Goal: Task Accomplishment & Management: Manage account settings

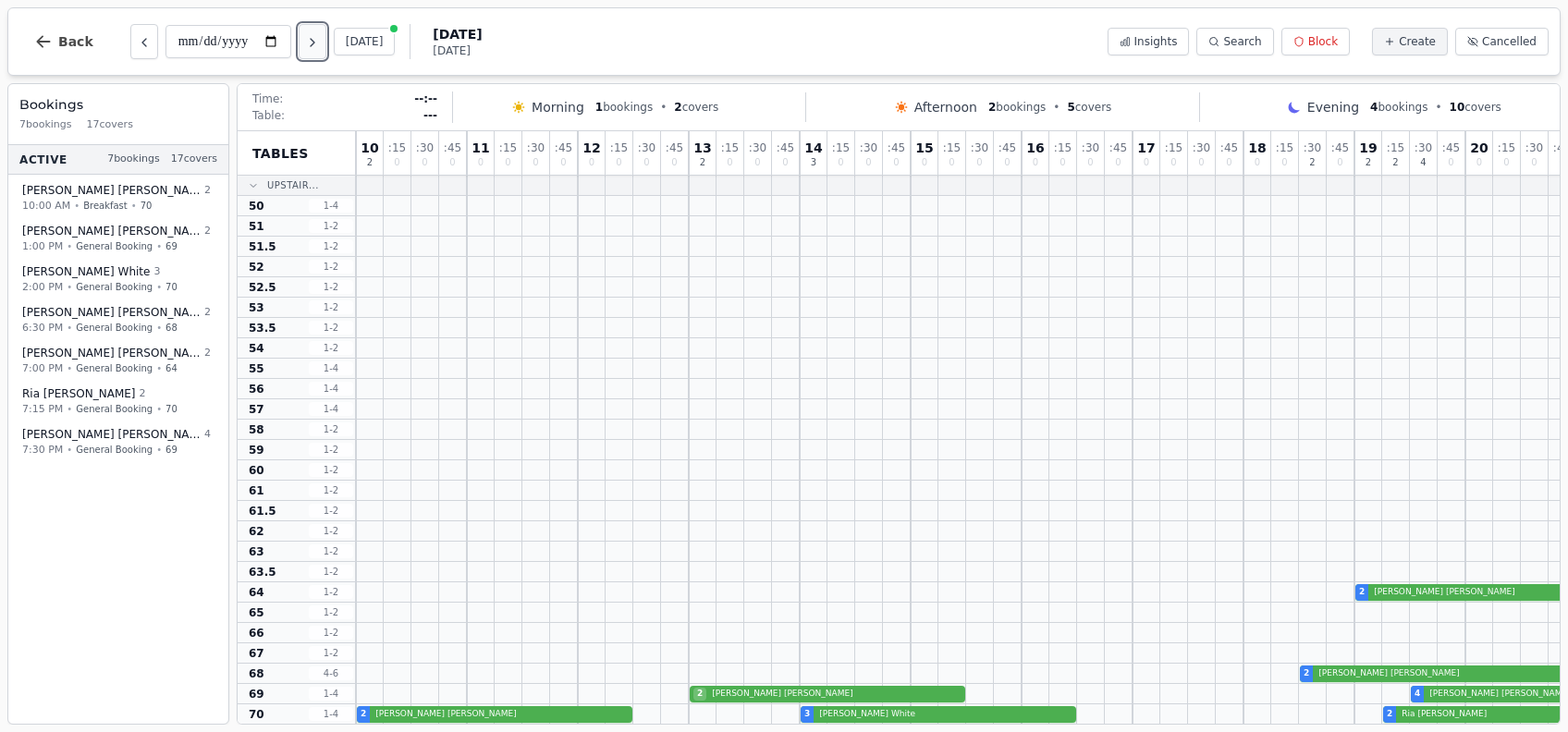
click at [315, 44] on icon "Next day" at bounding box center [312, 42] width 15 height 15
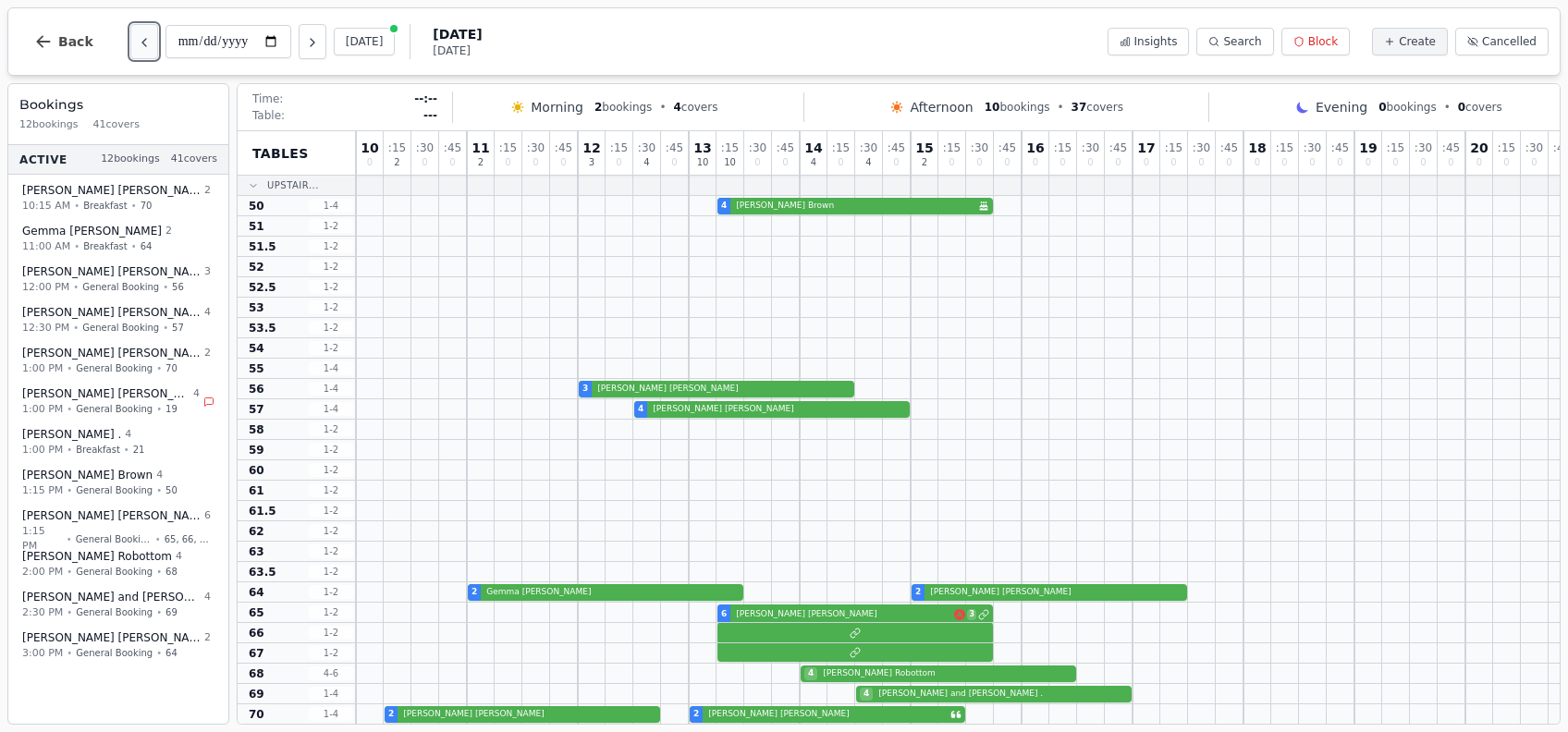
click at [130, 47] on button "Previous day" at bounding box center [144, 41] width 28 height 35
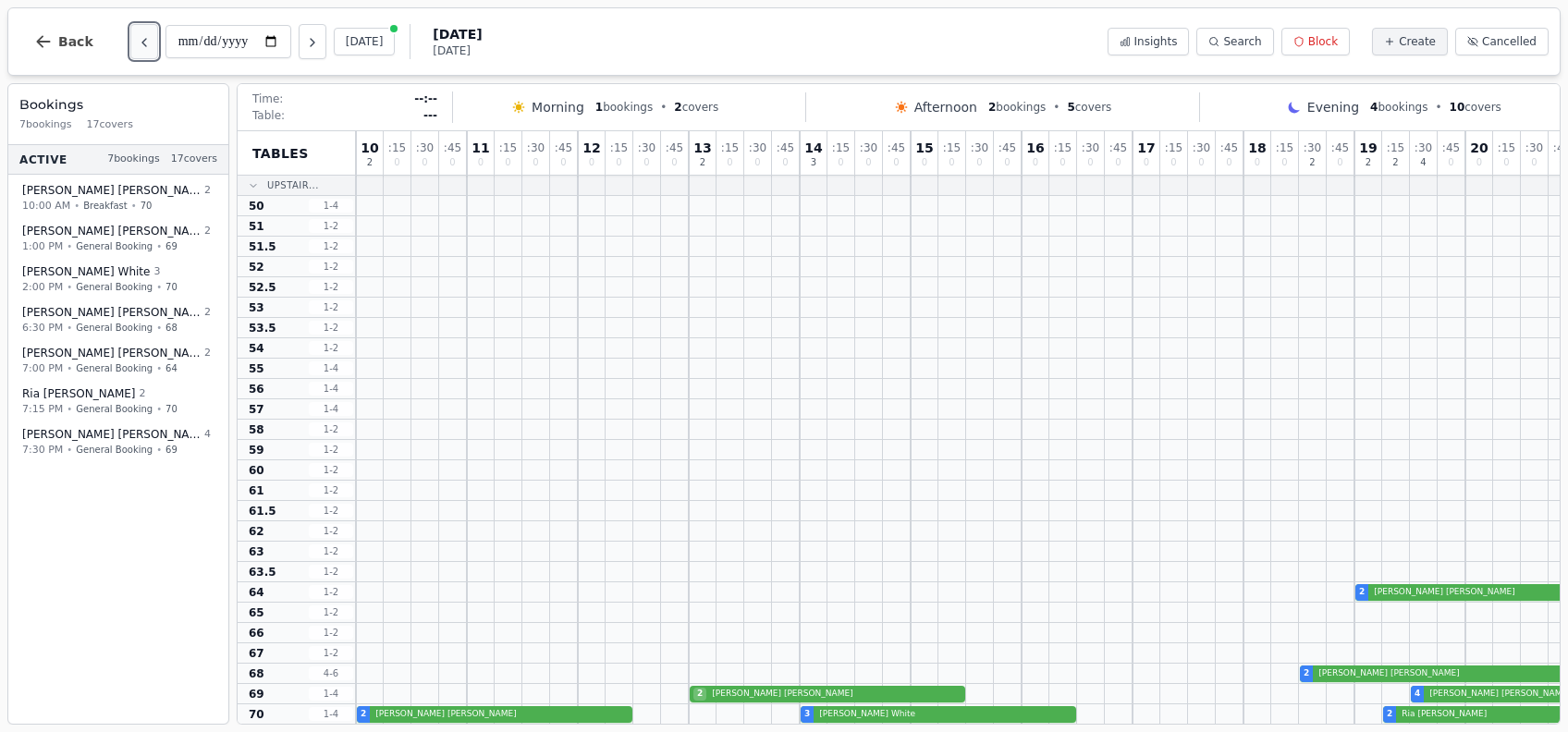
click at [130, 47] on button "Previous day" at bounding box center [144, 41] width 28 height 35
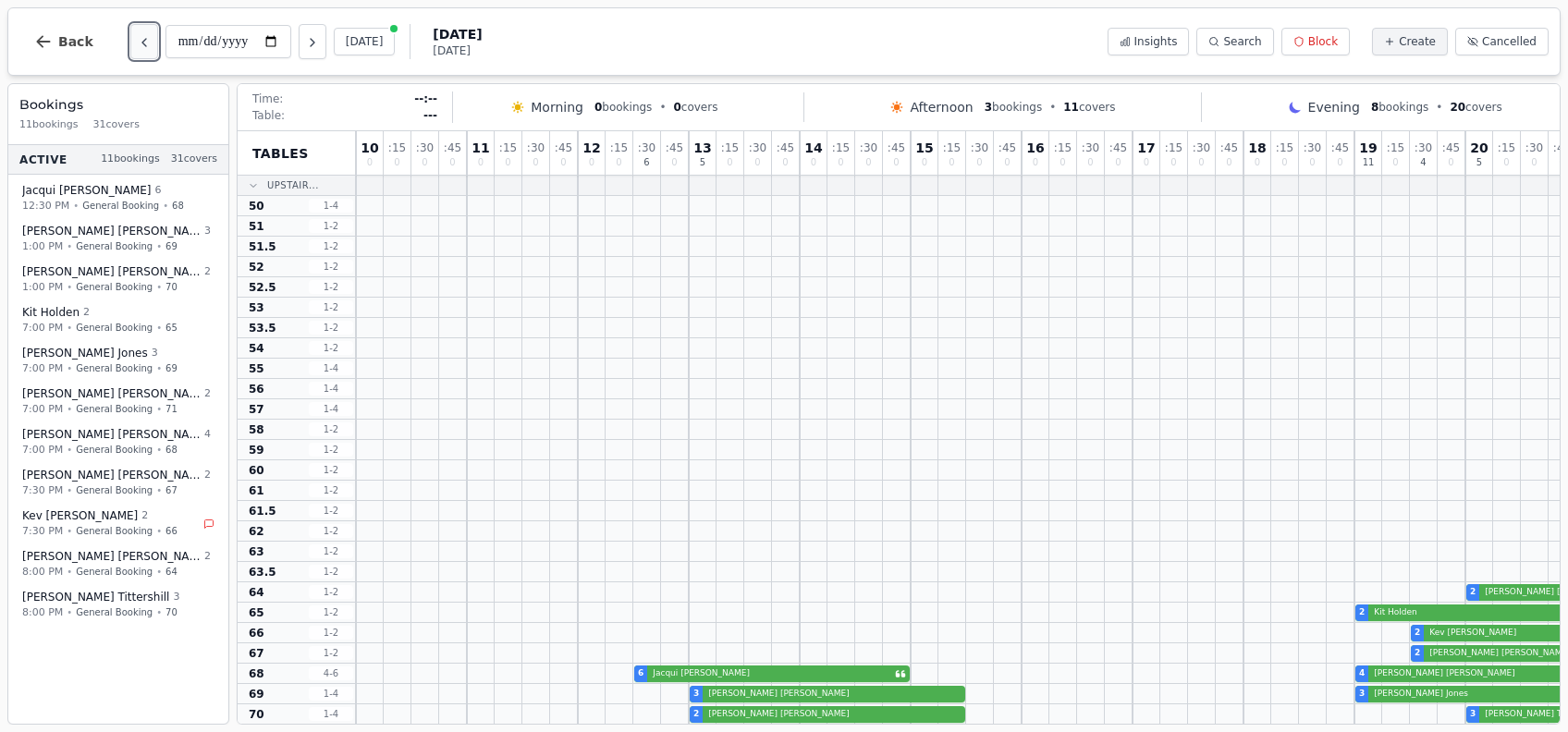
click at [130, 47] on button "Previous day" at bounding box center [144, 41] width 28 height 35
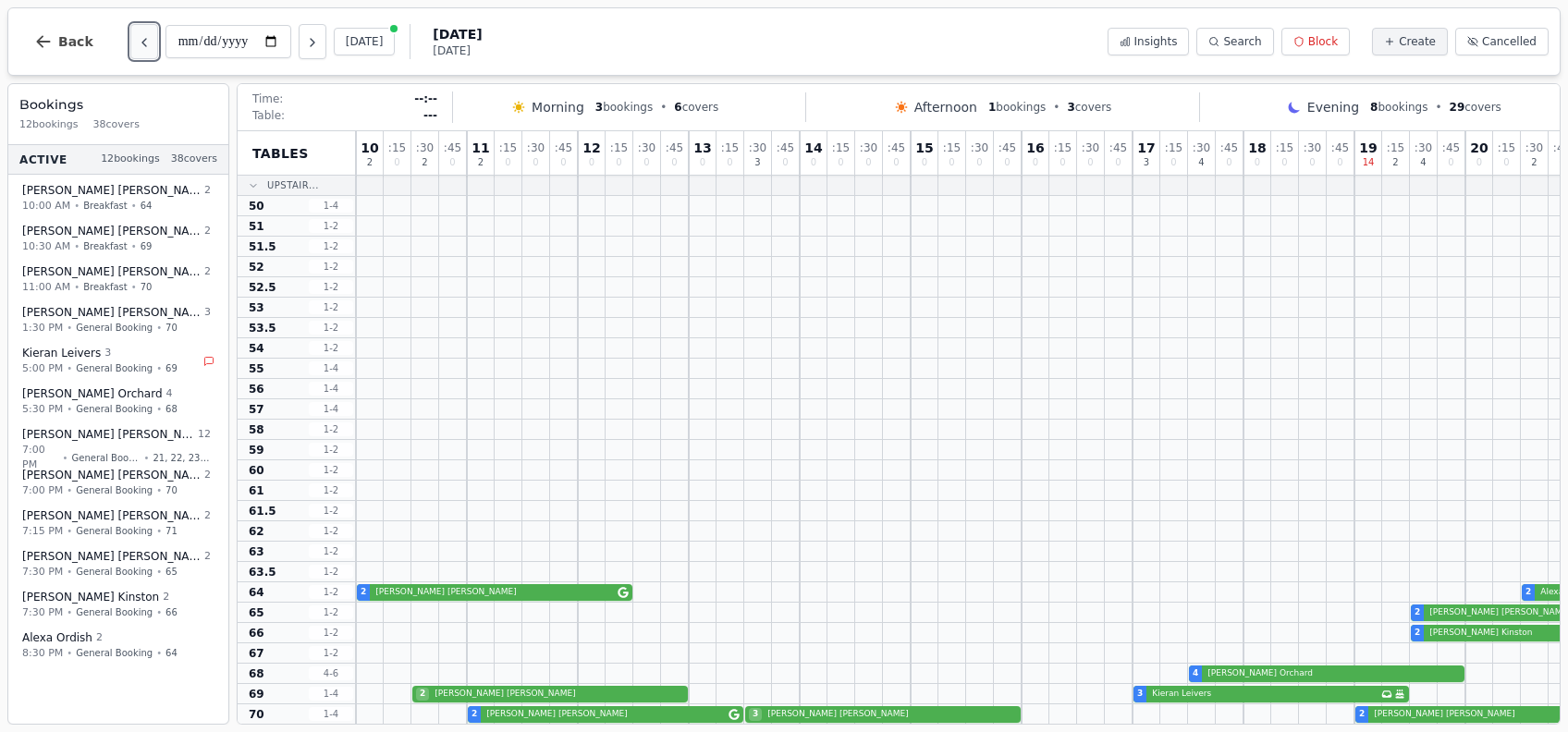
click at [130, 47] on button "Previous day" at bounding box center [144, 41] width 28 height 35
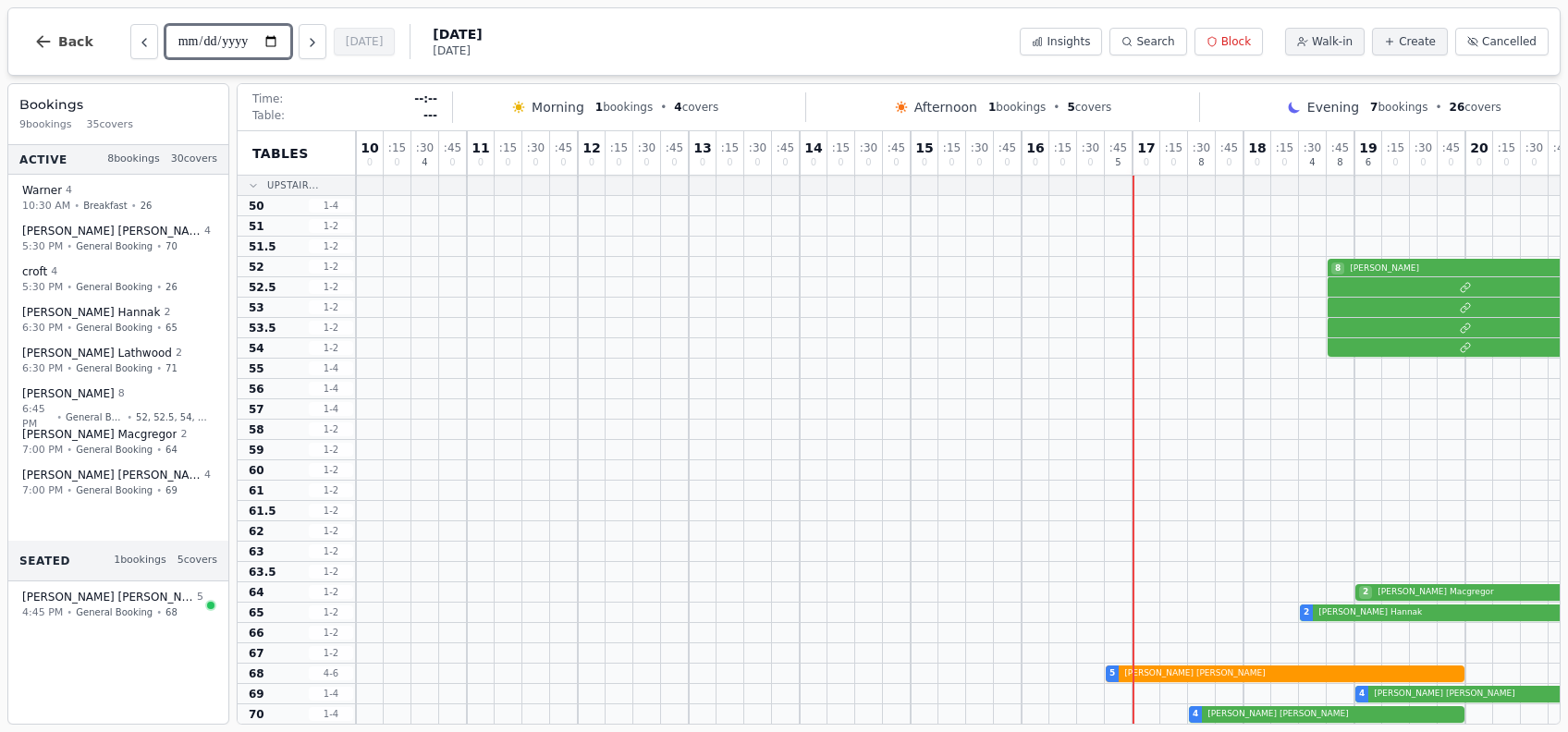
click at [281, 43] on input "**********" at bounding box center [228, 41] width 126 height 33
type input "**********"
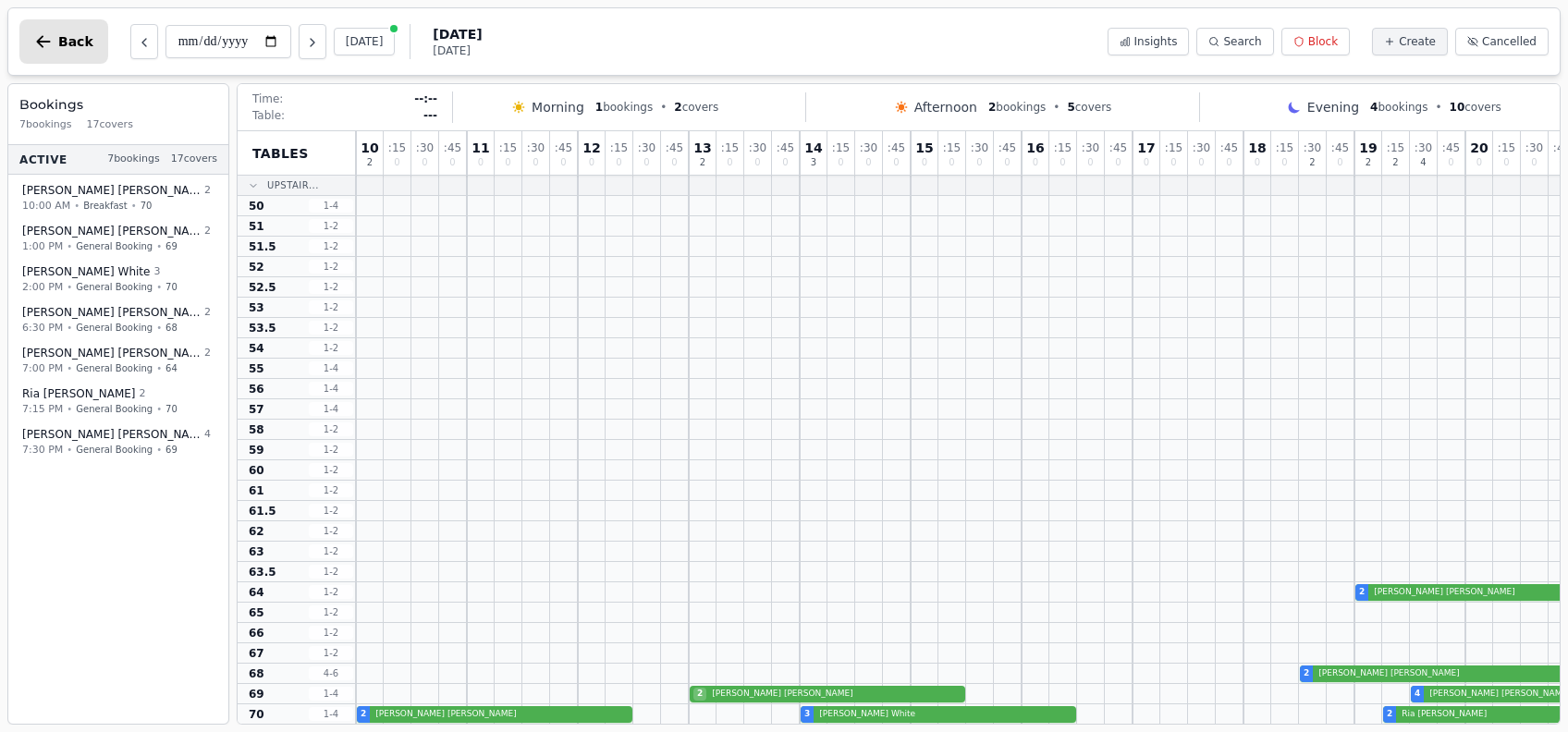
click at [67, 44] on span "Back" at bounding box center [76, 41] width 35 height 13
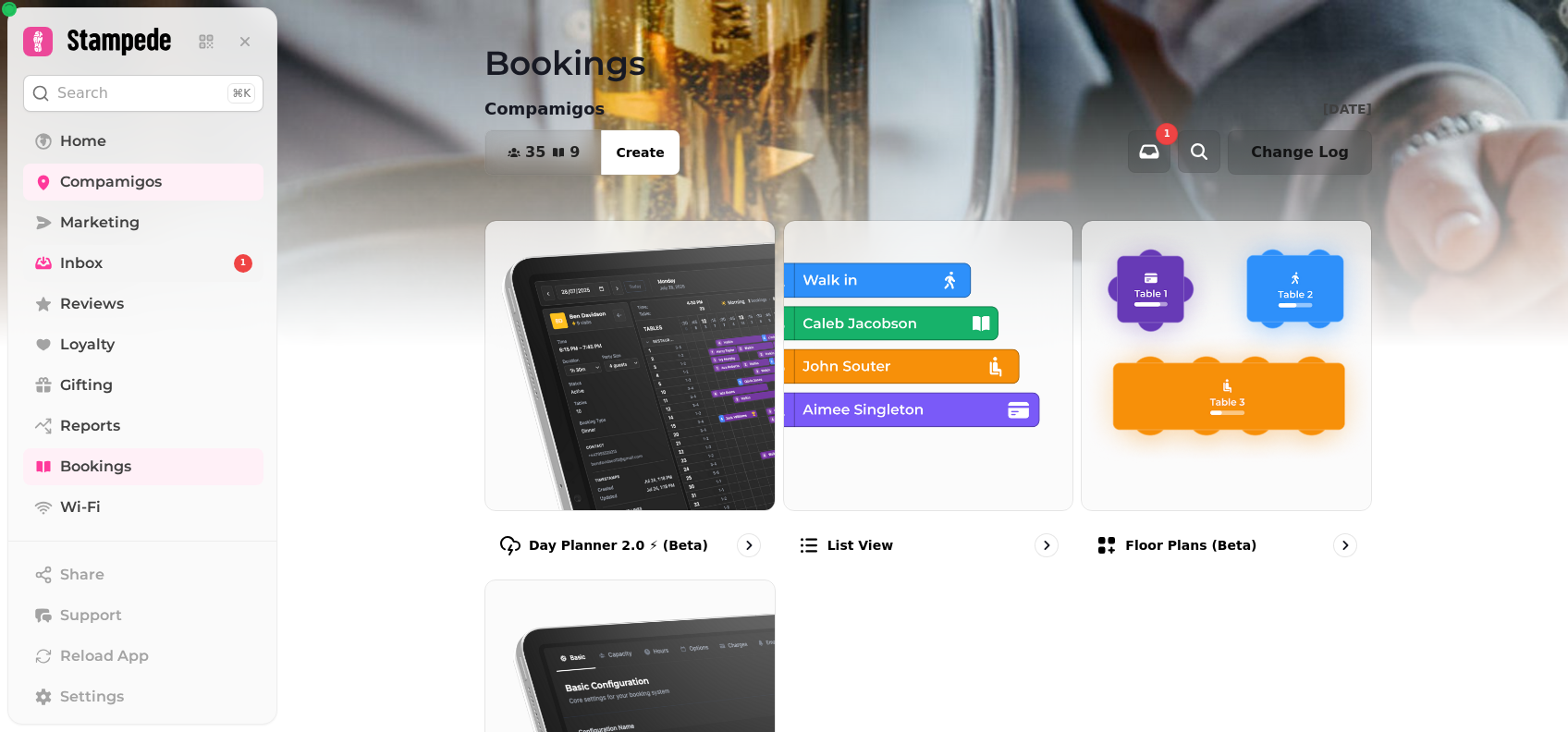
click at [156, 264] on link "Inbox 1" at bounding box center [143, 264] width 240 height 37
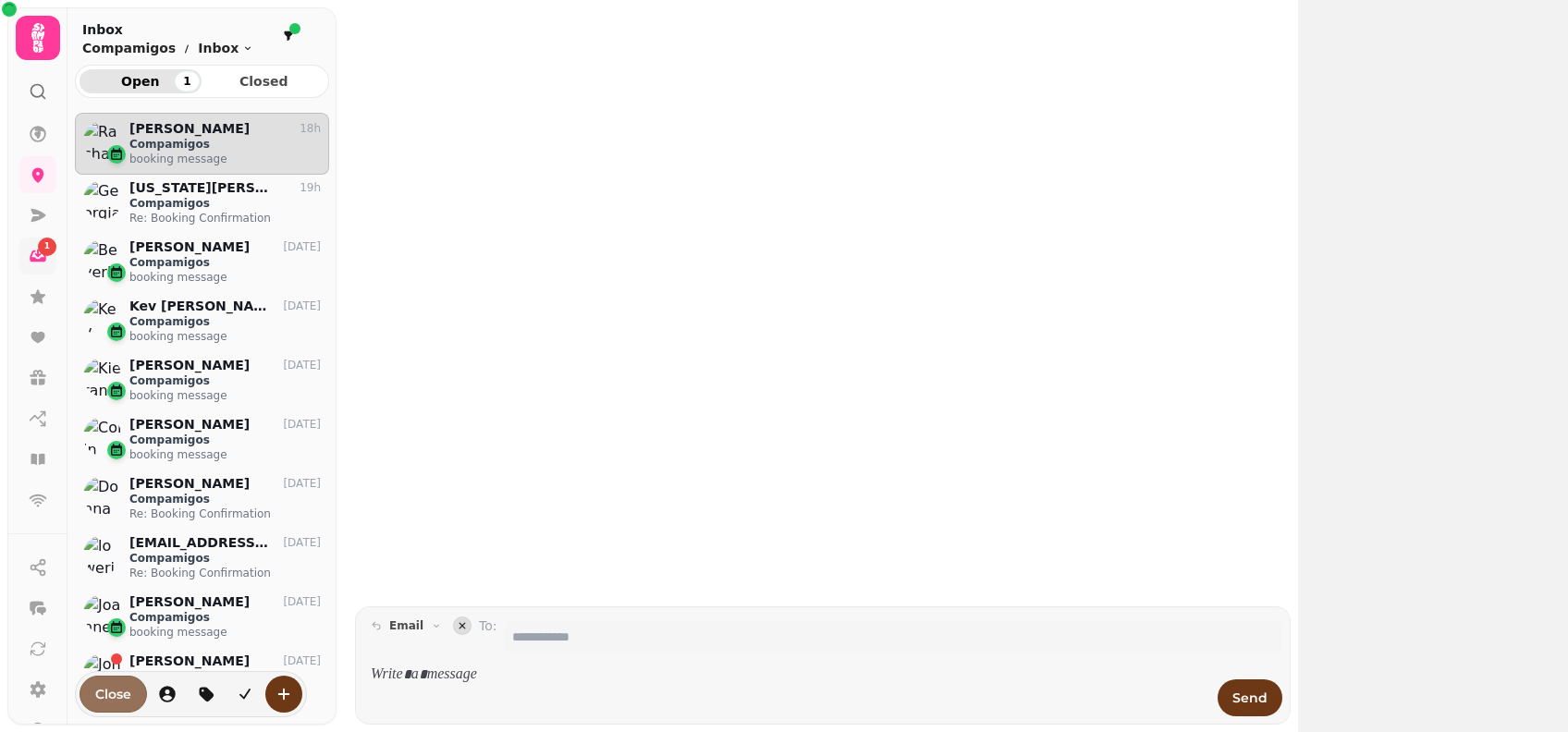
scroll to position [584, 235]
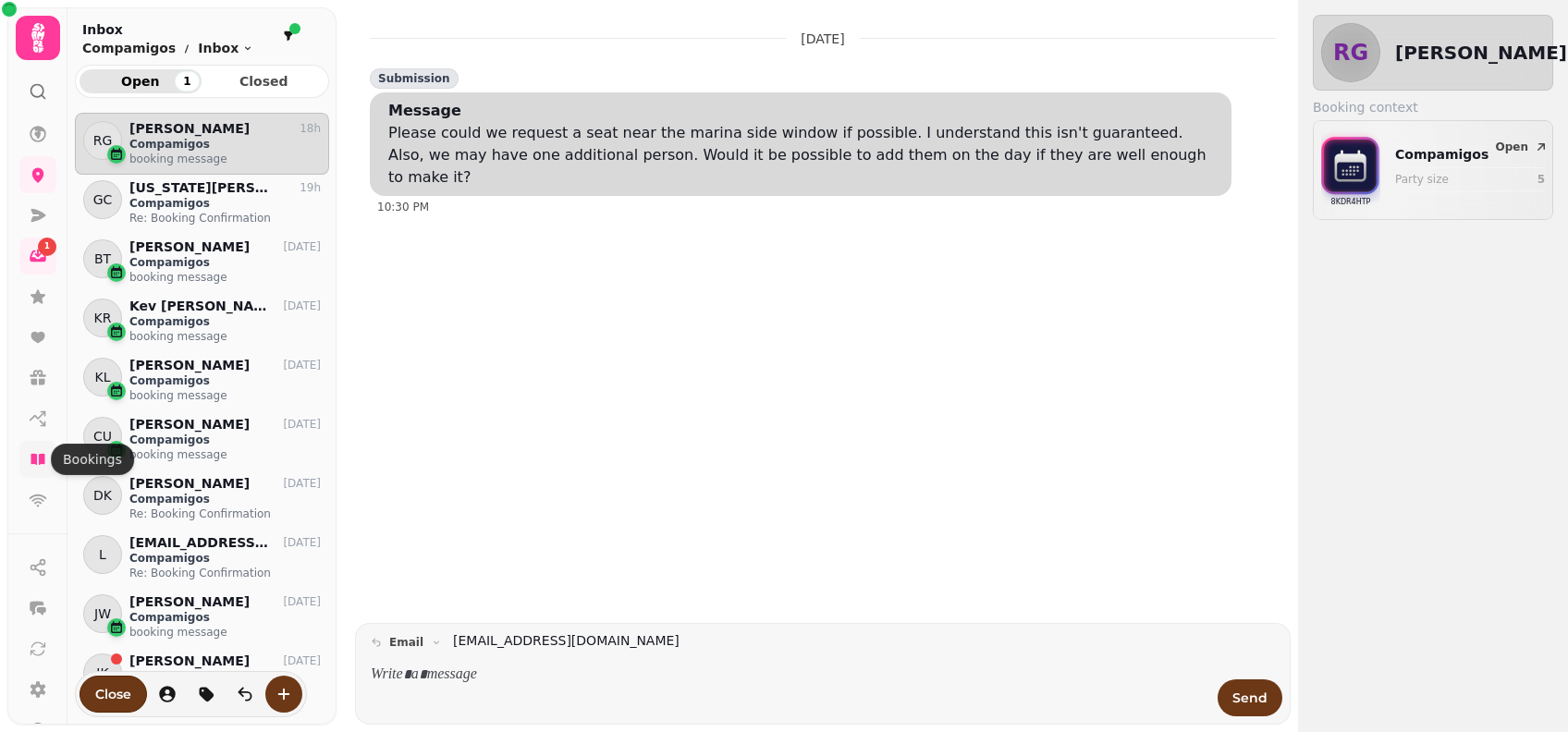
click at [33, 461] on icon at bounding box center [37, 458] width 14 height 11
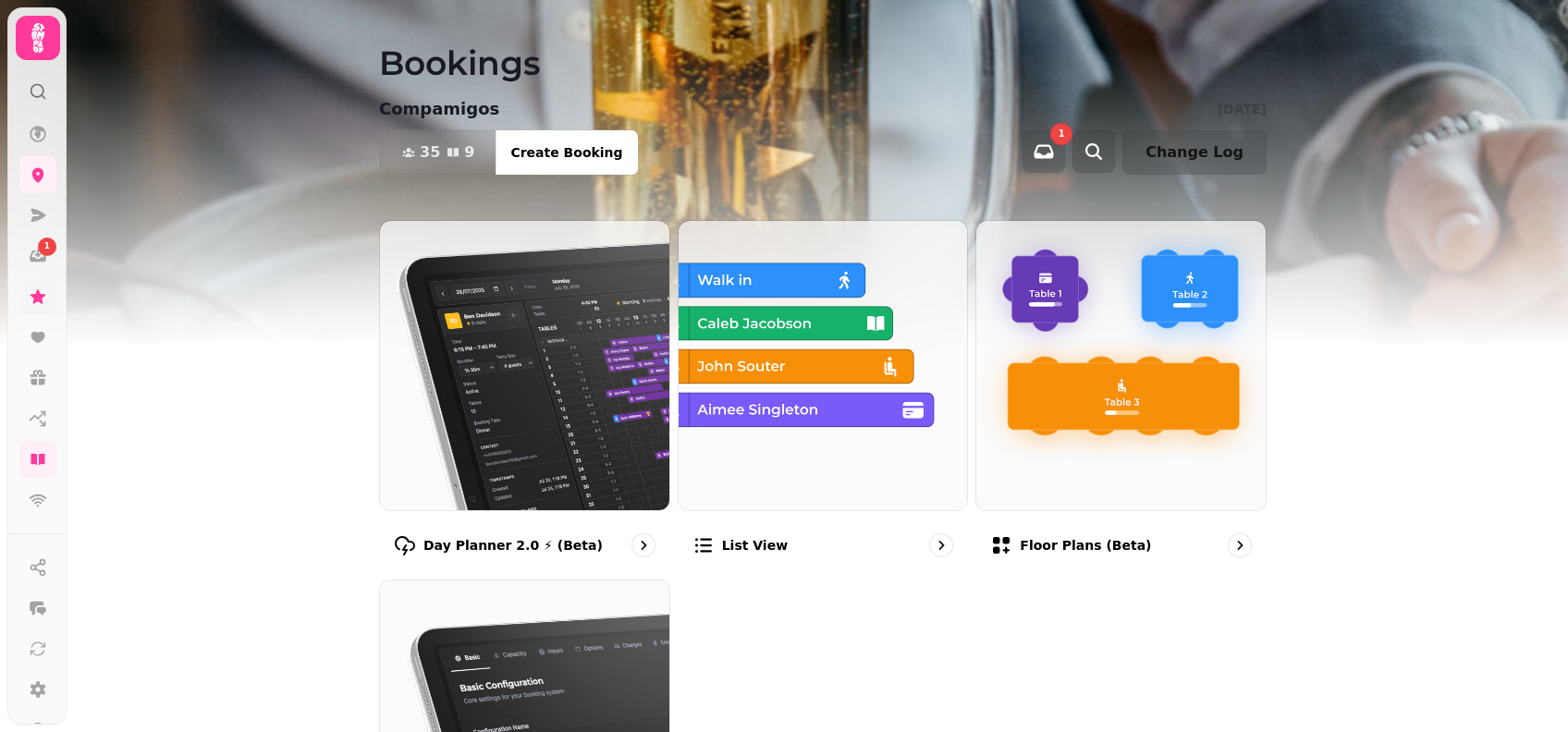
click at [25, 298] on link at bounding box center [38, 297] width 37 height 37
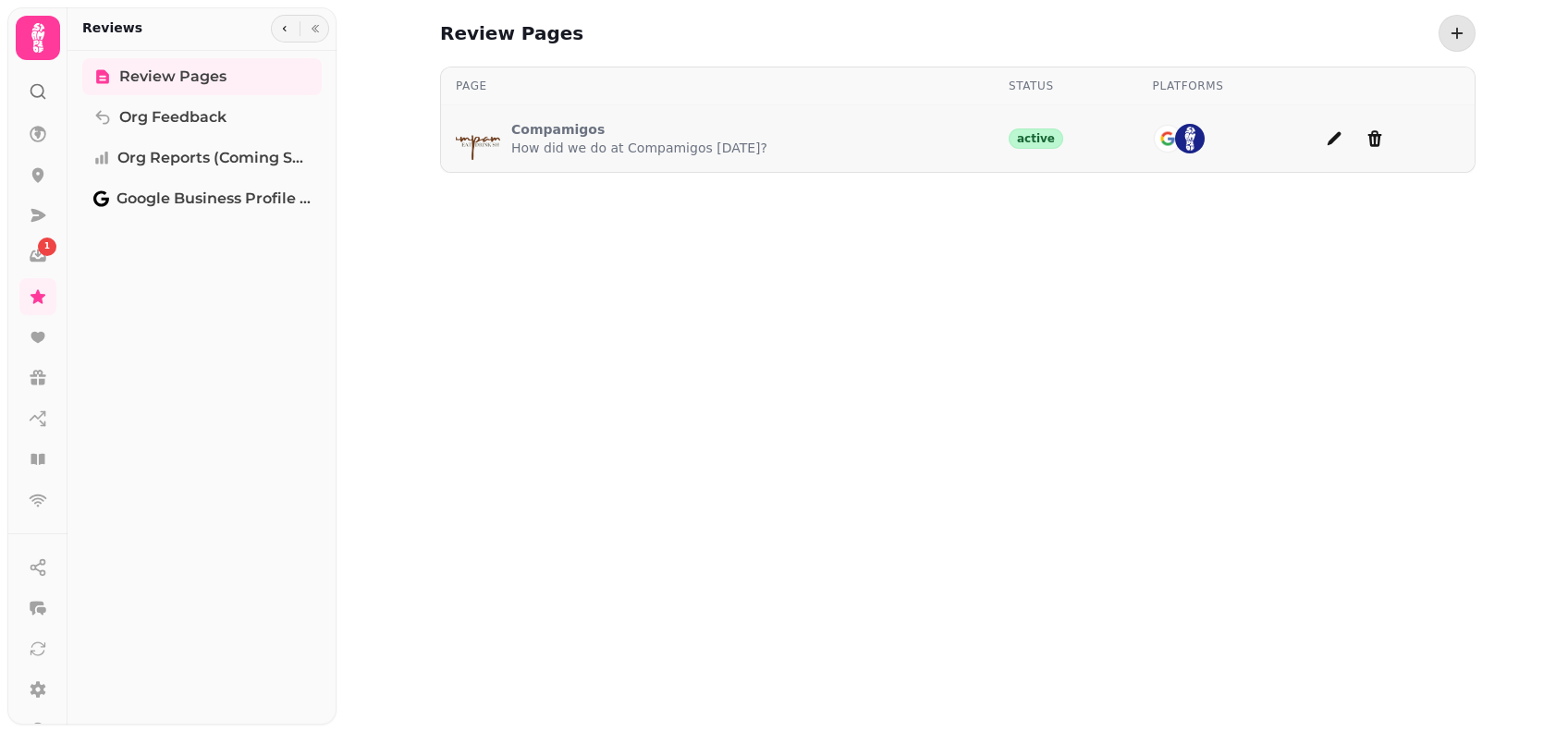
click at [558, 130] on p "Compamigos" at bounding box center [640, 129] width 256 height 19
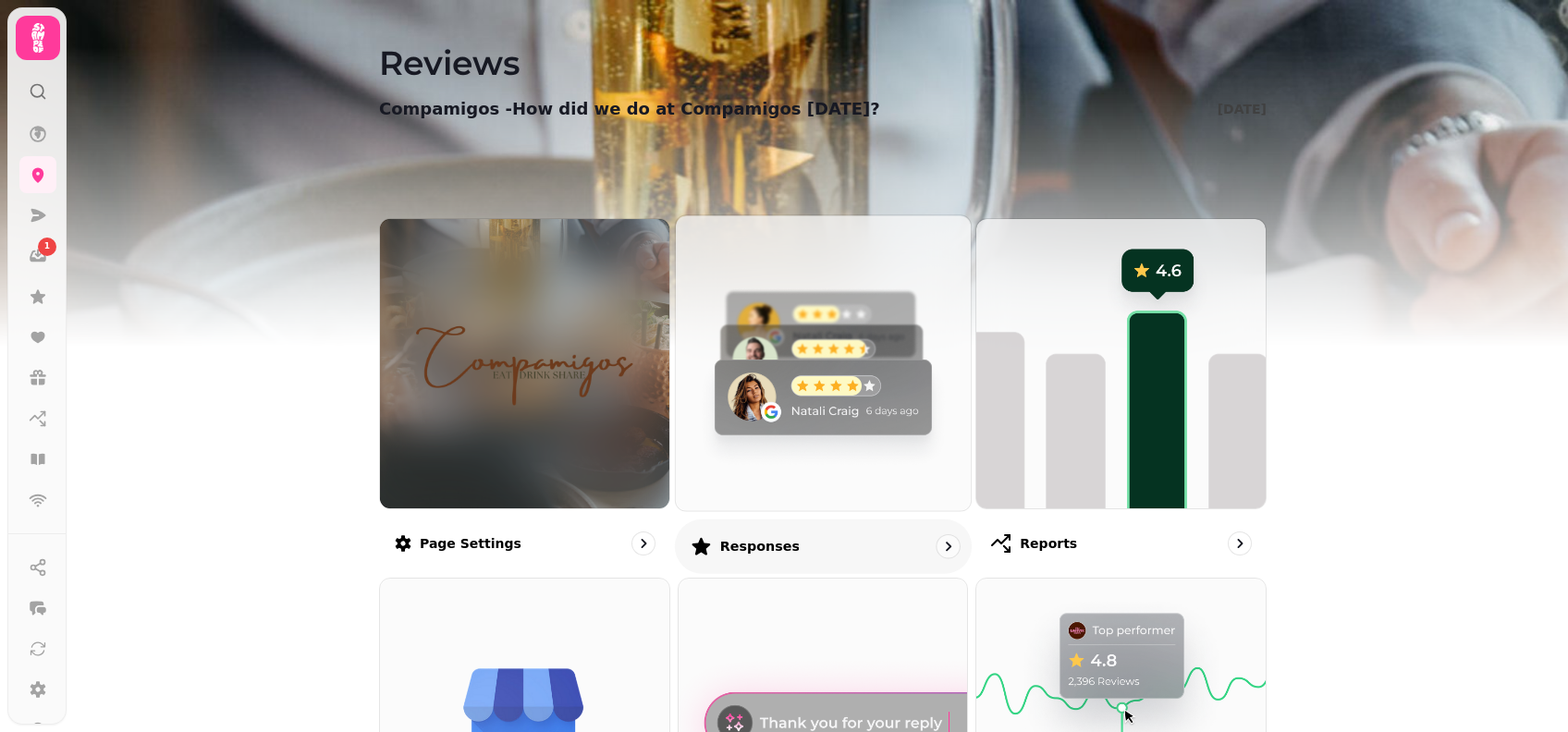
click at [787, 355] on img at bounding box center [824, 363] width 325 height 325
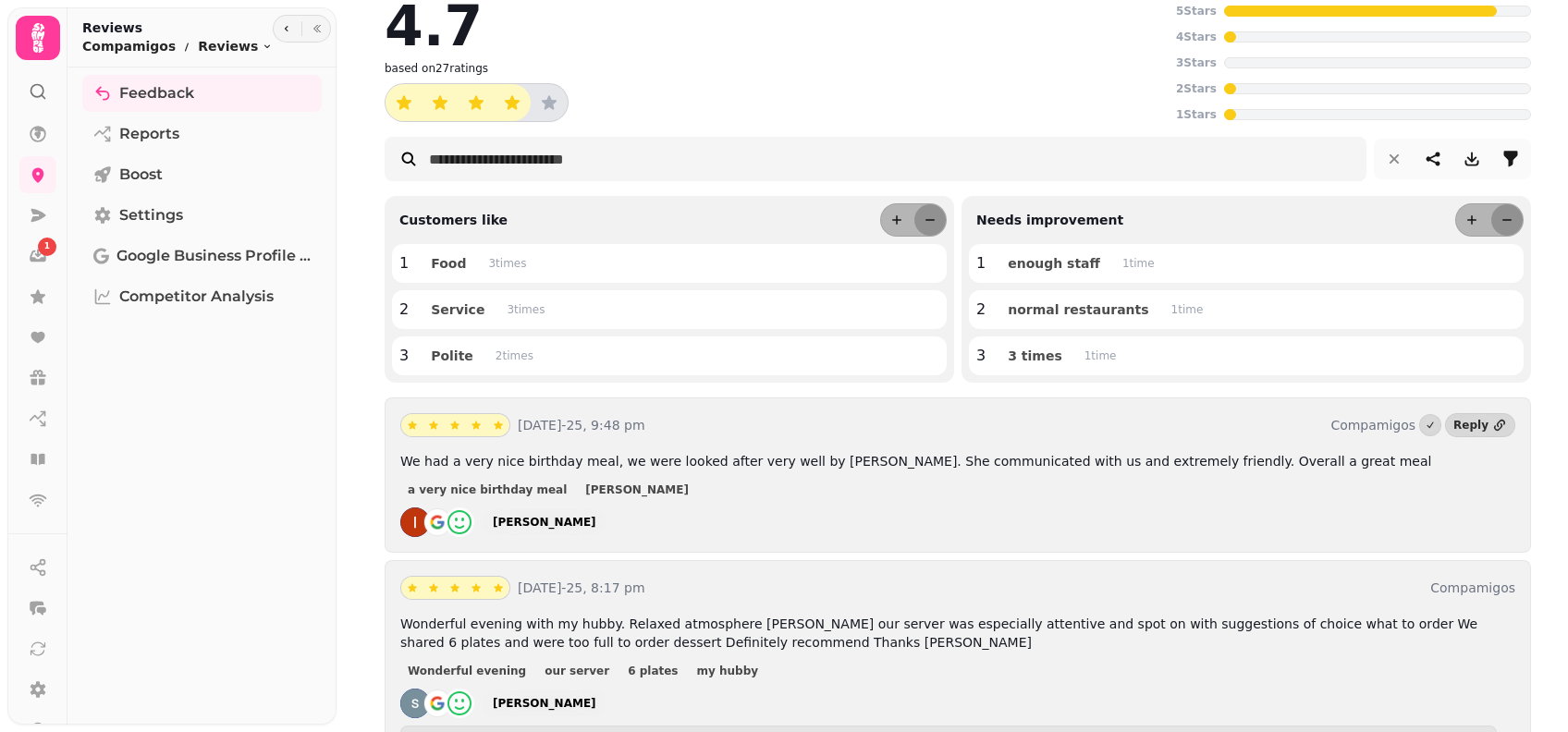
scroll to position [51, 0]
